Goal: Task Accomplishment & Management: Complete application form

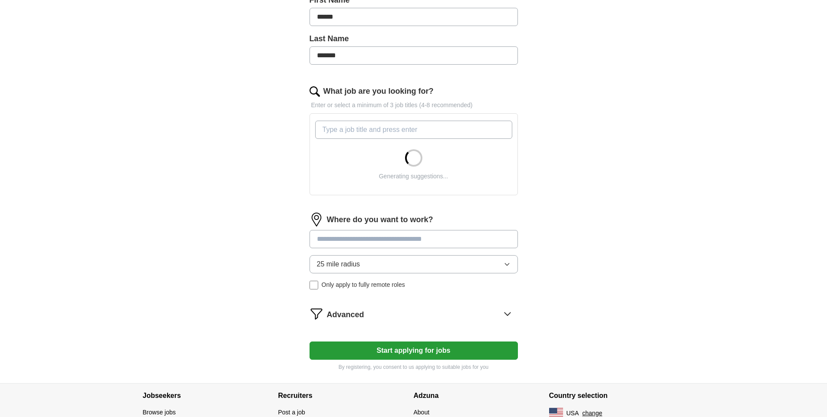
scroll to position [213, 0]
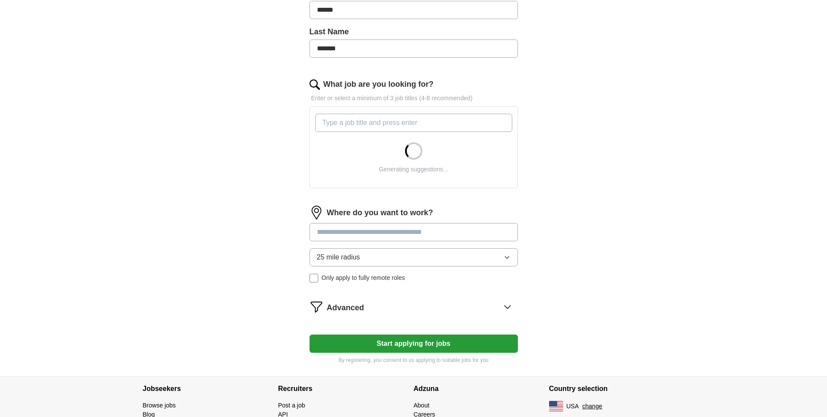
click at [383, 131] on input "What job are you looking for?" at bounding box center [413, 123] width 197 height 18
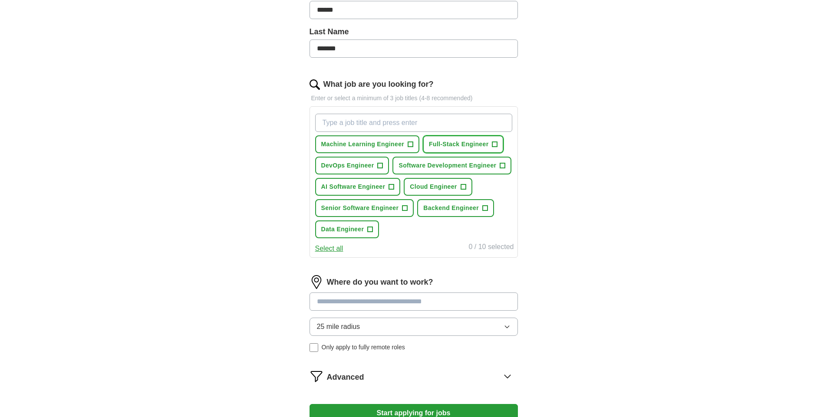
click at [443, 143] on span "Full-Stack Engineer" at bounding box center [458, 144] width 59 height 9
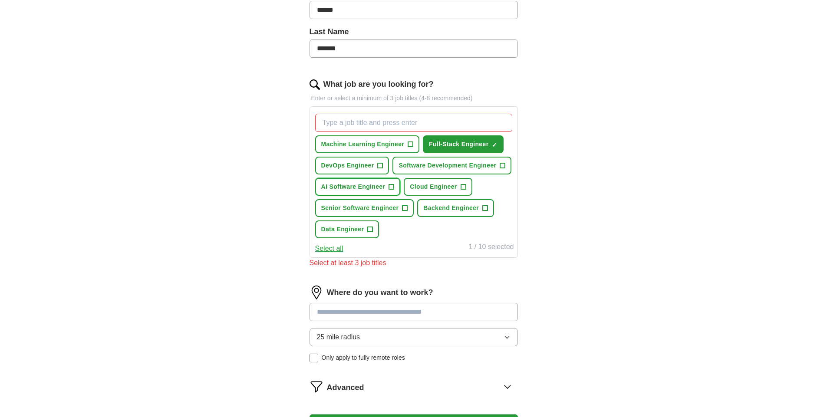
click at [389, 184] on span "+" at bounding box center [391, 187] width 5 height 7
click at [423, 163] on span "Software Development Engineer" at bounding box center [447, 165] width 98 height 9
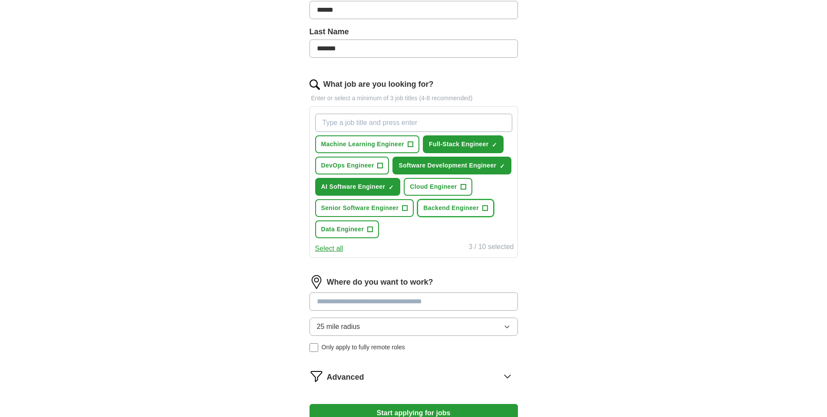
click at [430, 213] on button "Backend Engineer +" at bounding box center [455, 208] width 77 height 18
click at [396, 127] on input "What job are you looking for?" at bounding box center [413, 123] width 197 height 18
type input "founding engineer"
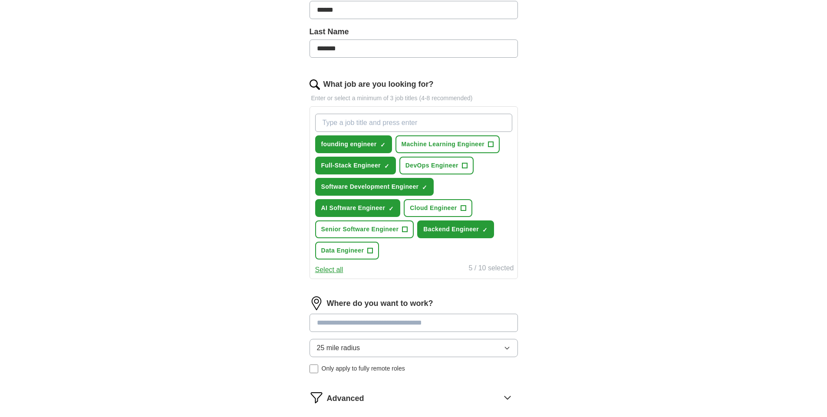
scroll to position [351, 0]
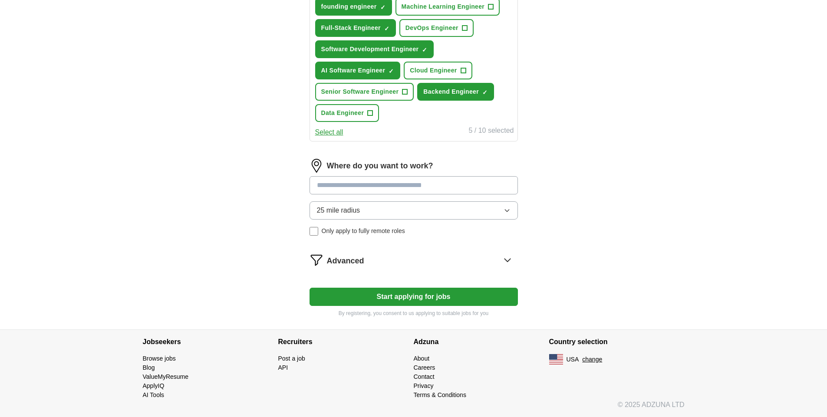
click at [386, 186] on input at bounding box center [413, 185] width 208 height 18
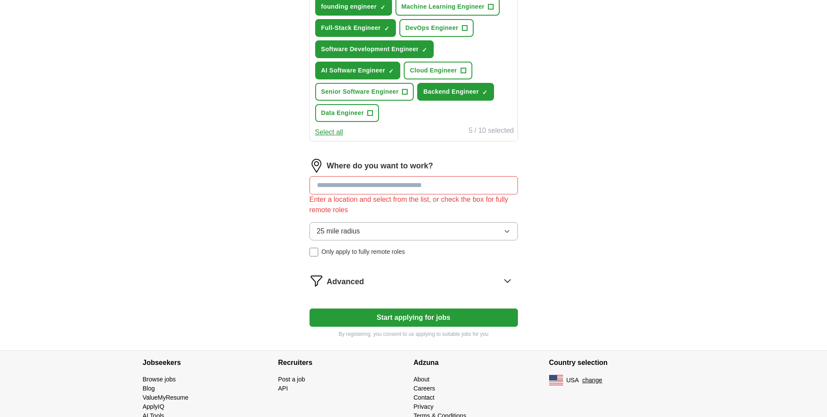
click at [374, 207] on div "Where do you want to work? Enter a location and select from the list, or check …" at bounding box center [413, 211] width 208 height 105
click at [362, 229] on button "25 mile radius" at bounding box center [413, 231] width 208 height 18
click at [384, 187] on input at bounding box center [413, 185] width 208 height 18
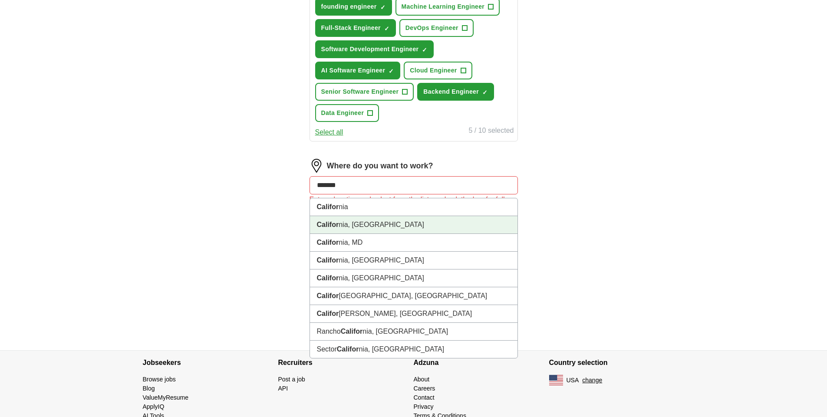
type input "*"
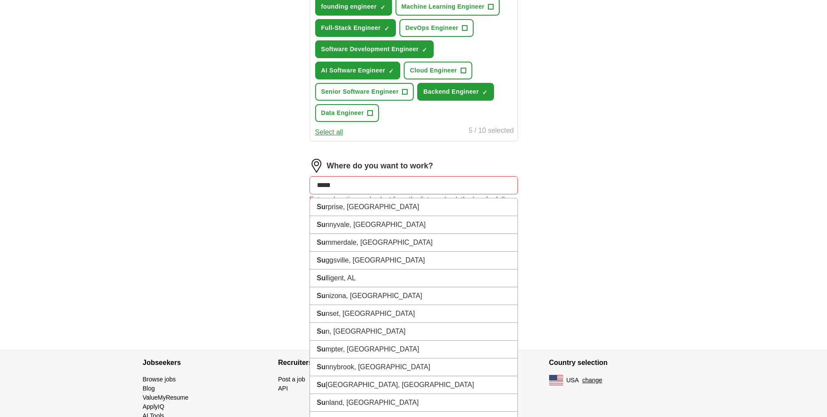
type input "******"
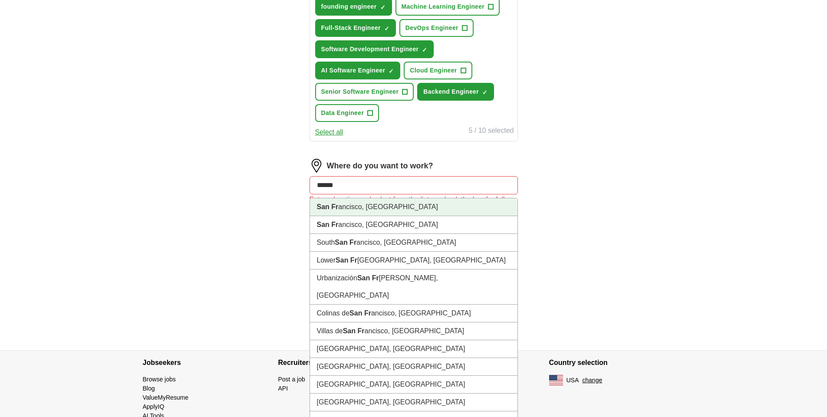
click at [379, 211] on li "[GEOGRAPHIC_DATA], [GEOGRAPHIC_DATA]" at bounding box center [413, 207] width 207 height 18
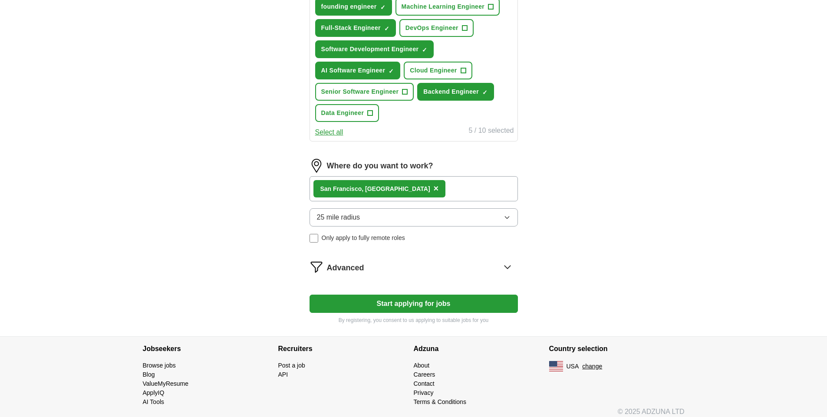
click at [364, 221] on button "25 mile radius" at bounding box center [413, 217] width 208 height 18
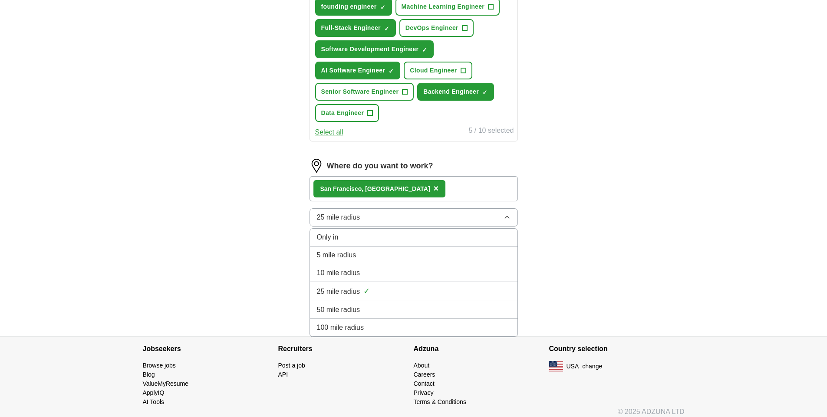
click at [357, 321] on li "100 mile radius" at bounding box center [413, 328] width 207 height 18
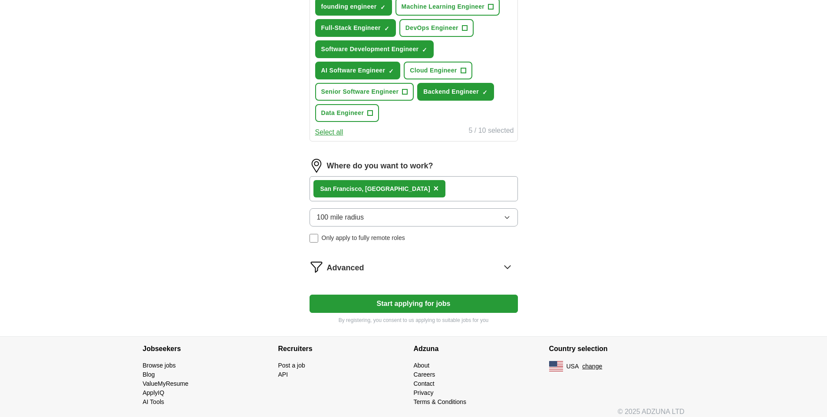
click at [372, 269] on div "Advanced" at bounding box center [422, 267] width 191 height 14
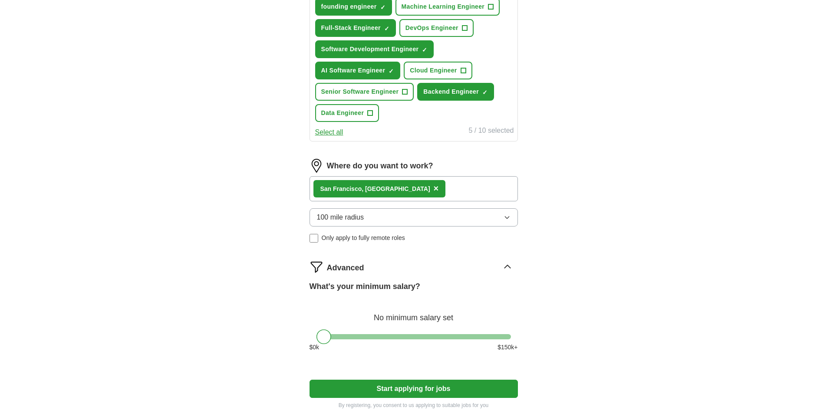
click at [437, 187] on div "San Fr ancisco, [GEOGRAPHIC_DATA] ×" at bounding box center [413, 188] width 208 height 25
click at [413, 193] on div "San Fr ancisco, [GEOGRAPHIC_DATA] ×" at bounding box center [413, 188] width 208 height 25
click at [433, 186] on span "×" at bounding box center [435, 189] width 5 height 10
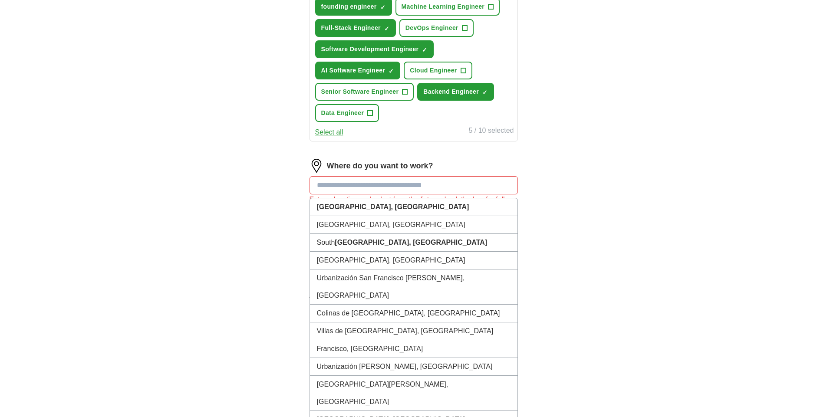
click at [383, 186] on input at bounding box center [413, 185] width 208 height 18
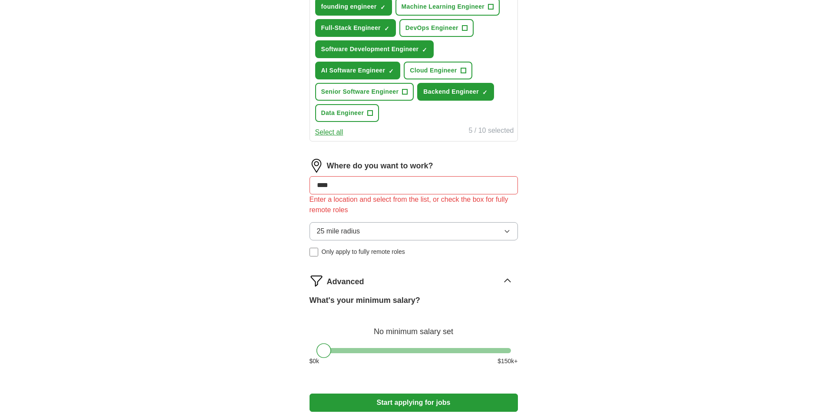
type input "*****"
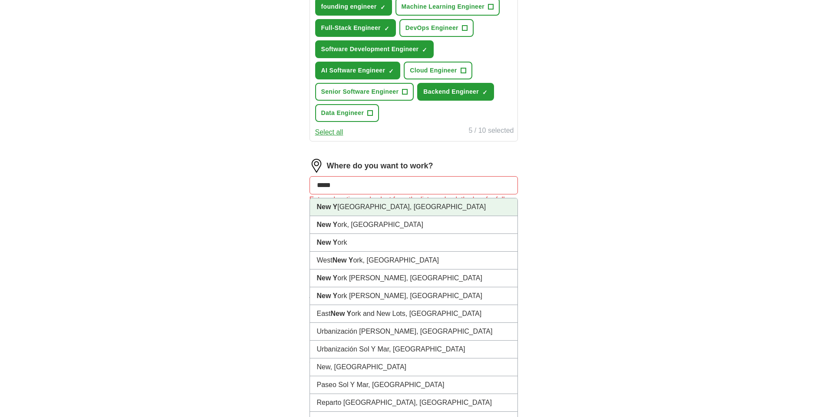
click at [375, 210] on li "New Y [GEOGRAPHIC_DATA], [GEOGRAPHIC_DATA]" at bounding box center [413, 207] width 207 height 18
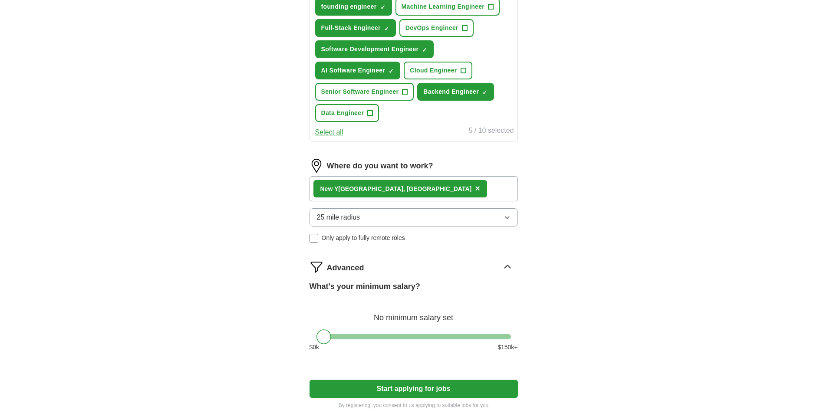
click at [408, 188] on div "New Y [GEOGRAPHIC_DATA], [GEOGRAPHIC_DATA] ×" at bounding box center [413, 188] width 208 height 25
click at [475, 194] on button "×" at bounding box center [477, 188] width 5 height 13
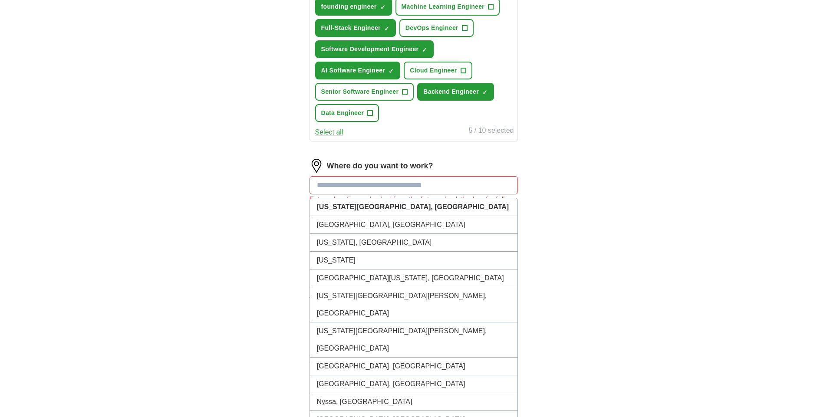
click at [387, 185] on input at bounding box center [413, 185] width 208 height 18
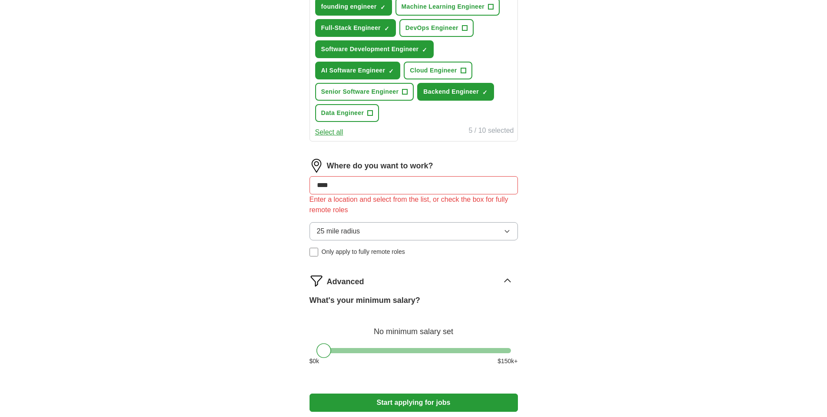
type input "*****"
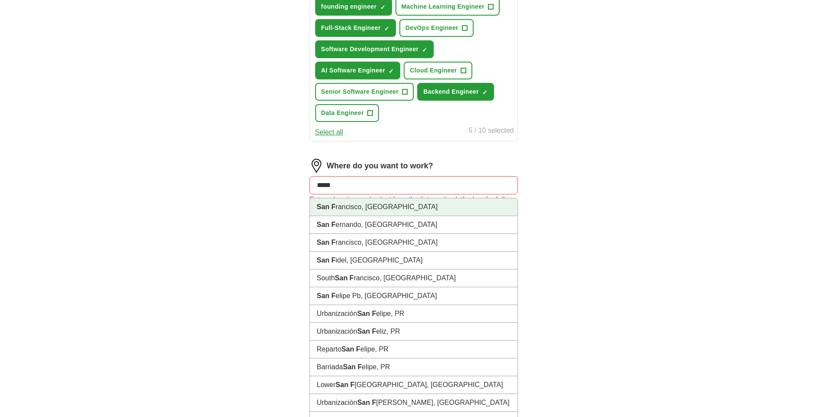
click at [381, 204] on li "San F rancisco, [GEOGRAPHIC_DATA]" at bounding box center [413, 207] width 207 height 18
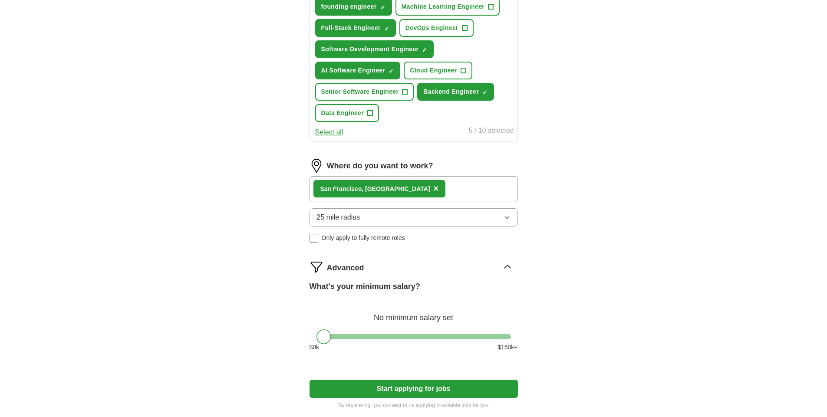
click at [351, 219] on span "25 mile radius" at bounding box center [338, 217] width 43 height 10
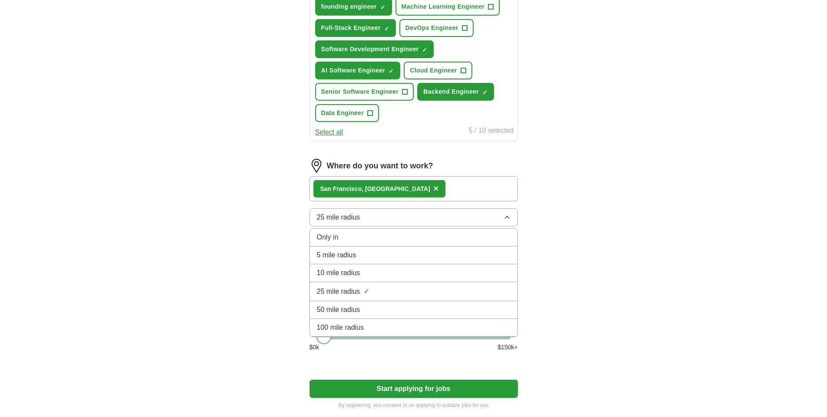
click at [347, 325] on span "100 mile radius" at bounding box center [340, 327] width 47 height 10
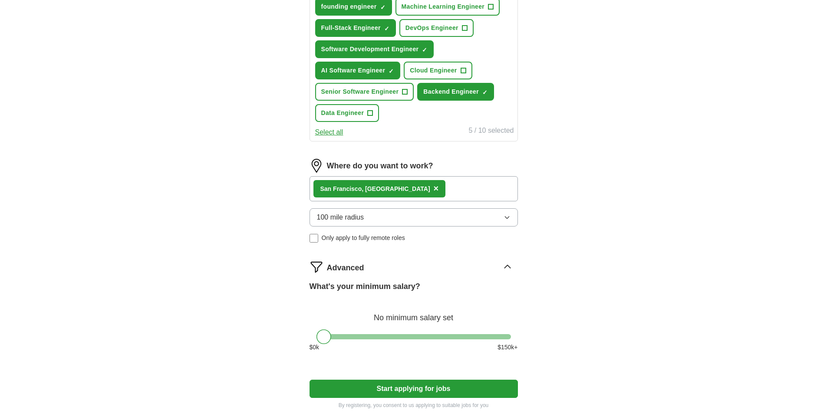
click at [368, 397] on button "Start applying for jobs" at bounding box center [413, 389] width 208 height 18
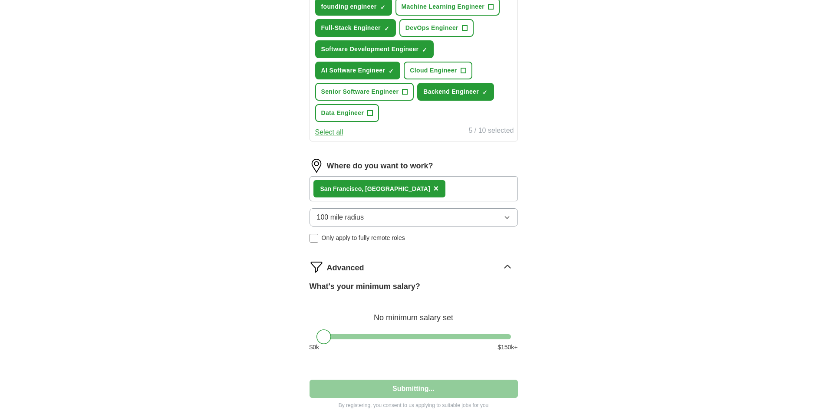
select select "**"
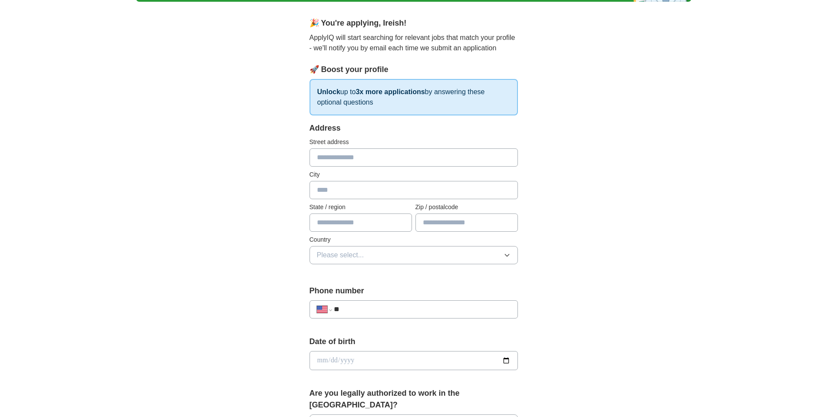
scroll to position [0, 0]
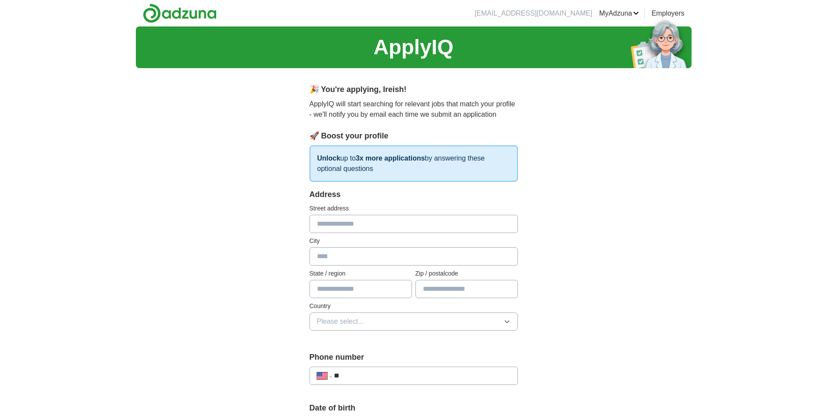
click at [410, 232] on input "text" at bounding box center [413, 224] width 208 height 18
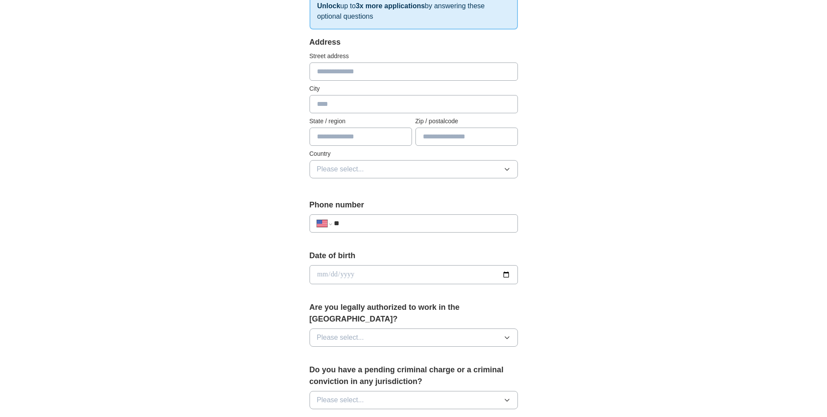
scroll to position [193, 0]
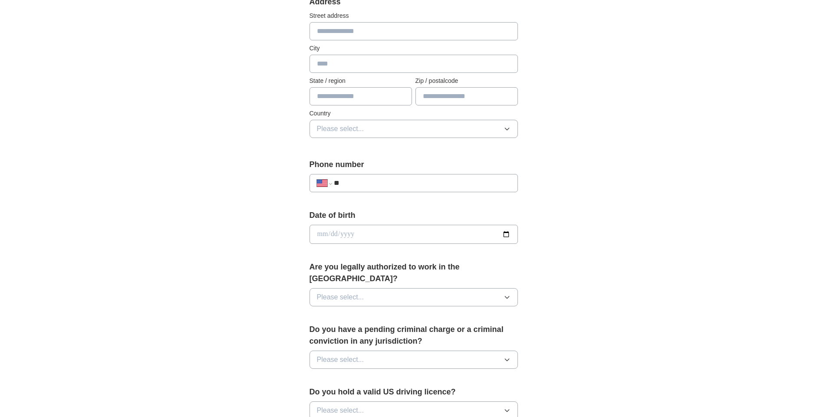
click at [424, 188] on input "**" at bounding box center [422, 183] width 176 height 10
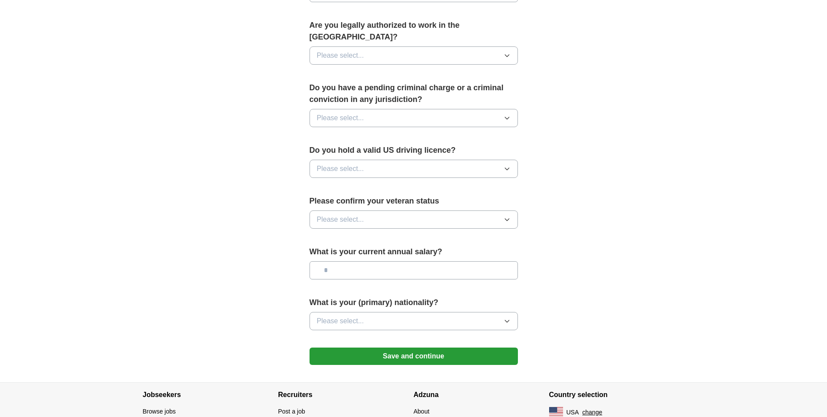
scroll to position [453, 0]
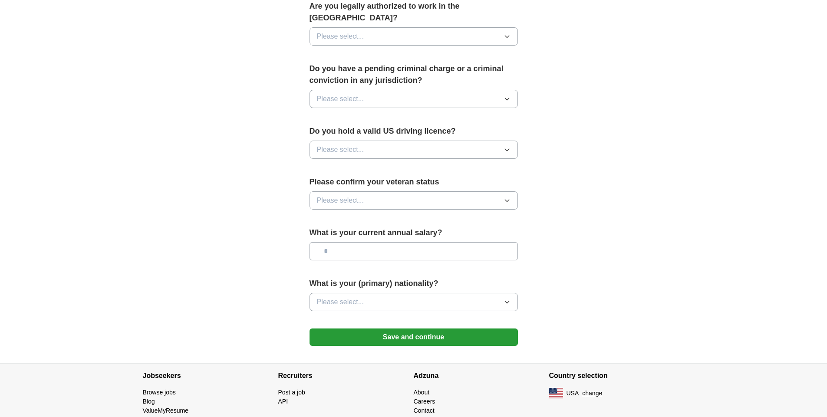
type input "**********"
click at [455, 90] on button "Please select..." at bounding box center [413, 99] width 208 height 18
click at [433, 131] on div "No" at bounding box center [414, 136] width 194 height 10
click at [472, 27] on button "Please select..." at bounding box center [413, 36] width 208 height 18
click at [452, 51] on div "Yes" at bounding box center [414, 56] width 194 height 10
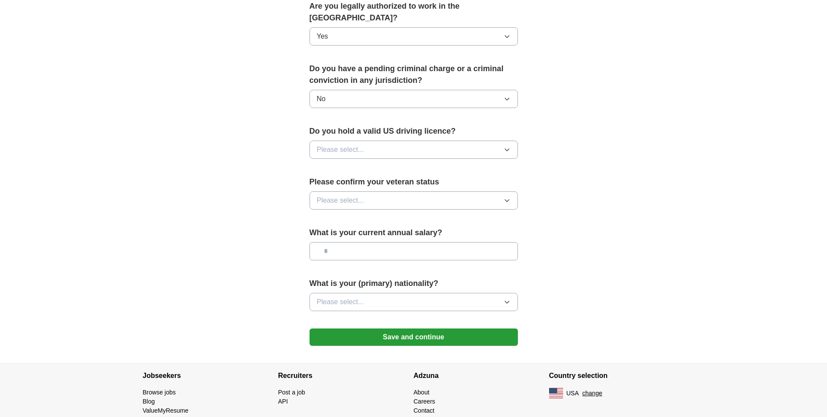
click at [408, 141] on button "Please select..." at bounding box center [413, 150] width 208 height 18
click at [401, 164] on div "Yes" at bounding box center [414, 169] width 194 height 10
click at [390, 191] on button "Please select..." at bounding box center [413, 200] width 208 height 18
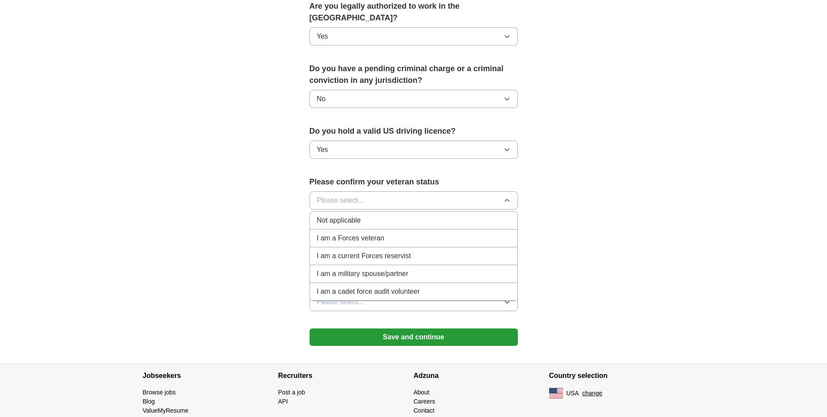
click at [402, 215] on div "Not applicable" at bounding box center [414, 220] width 194 height 10
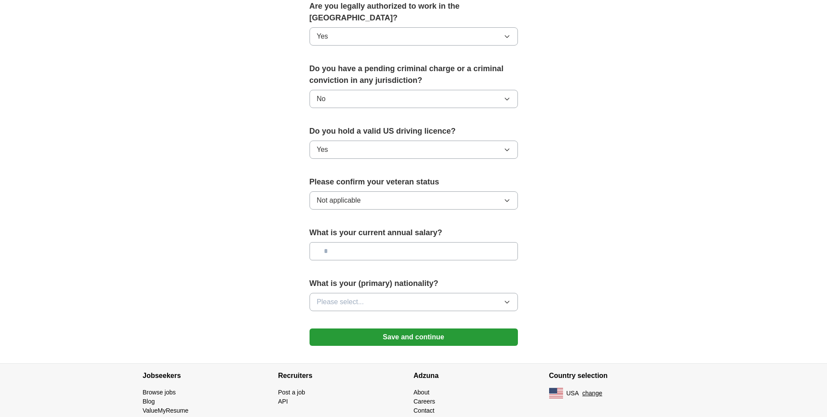
click at [390, 242] on input "text" at bounding box center [413, 251] width 208 height 18
click at [388, 328] on button "Save and continue" at bounding box center [413, 336] width 208 height 17
